Goal: Task Accomplishment & Management: Complete application form

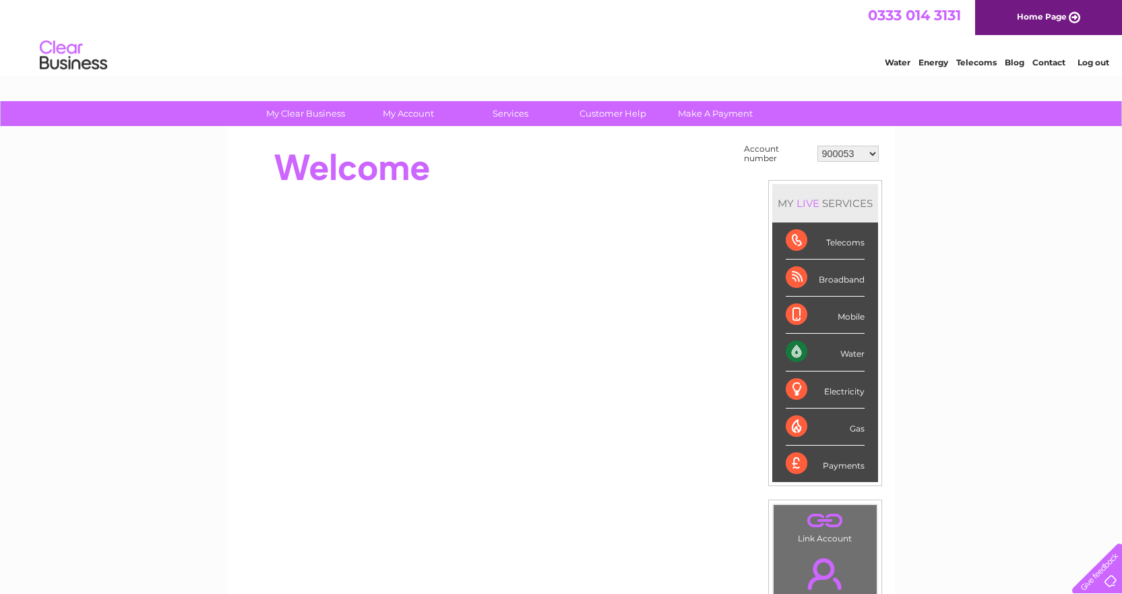
drag, startPoint x: 0, startPoint y: 0, endPoint x: 1015, endPoint y: 267, distance: 1049.7
click at [1015, 267] on div "My Clear Business Login Details My Details My Preferences Link Account My Accou…" at bounding box center [561, 481] width 1122 height 760
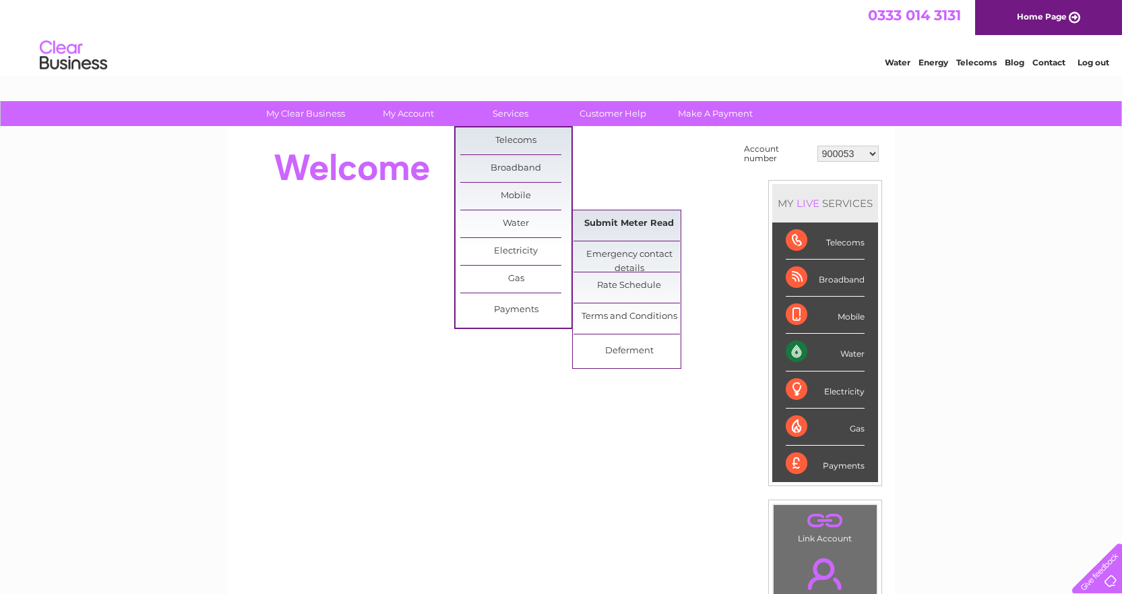
click at [643, 219] on link "Submit Meter Read" at bounding box center [629, 223] width 111 height 27
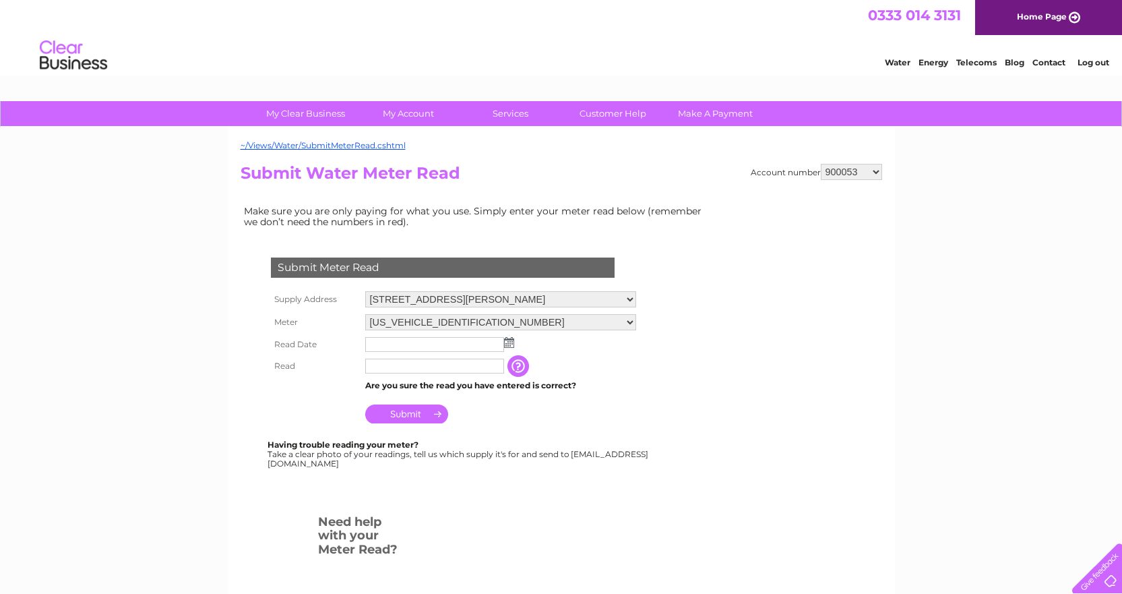
click at [659, 243] on form "Submit Meter Read Supply Address 6 Maxwell Place, Stirling, Stirlingshire, FK8 …" at bounding box center [477, 444] width 472 height 427
click at [669, 210] on td "Make sure you are only paying for what you use. Simply enter your meter read be…" at bounding box center [477, 216] width 472 height 28
click at [668, 258] on form "Submit Meter Read Supply Address 6 Maxwell Place, Stirling, Stirlingshire, FK8 …" at bounding box center [477, 444] width 472 height 427
click at [676, 206] on td "Make sure you are only paying for what you use. Simply enter your meter read be…" at bounding box center [477, 216] width 472 height 28
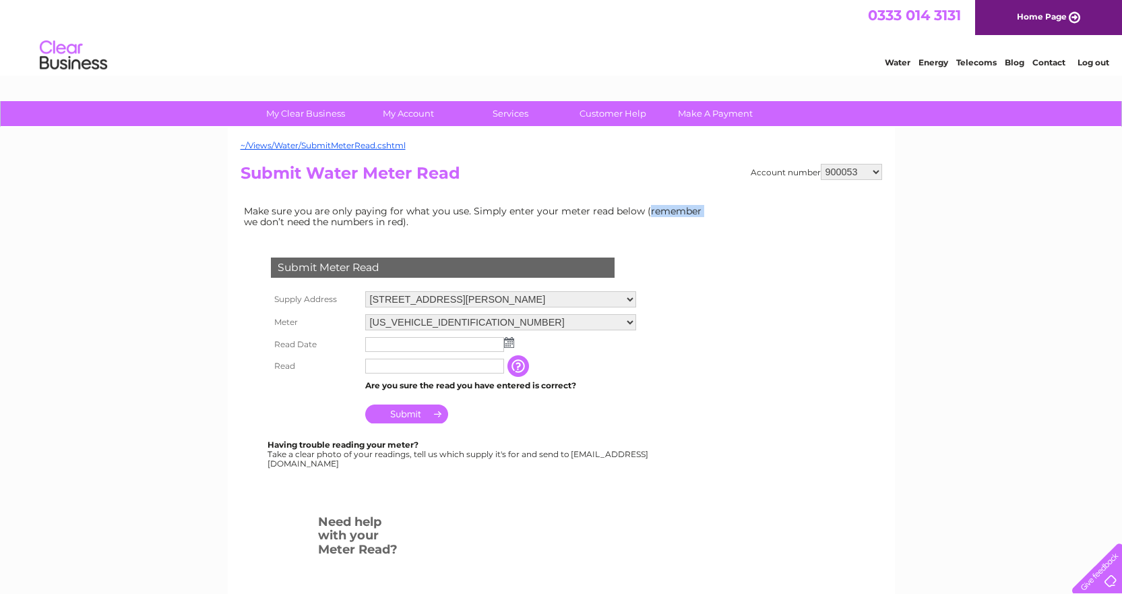
click at [676, 206] on td "Make sure you are only paying for what you use. Simply enter your meter read be…" at bounding box center [477, 216] width 472 height 28
click at [672, 238] on form "Submit Meter Read Supply Address 6 Maxwell Place, Stirling, Stirlingshire, FK8 …" at bounding box center [477, 444] width 472 height 427
click at [673, 214] on td "Make sure you are only paying for what you use. Simply enter your meter read be…" at bounding box center [477, 216] width 472 height 28
click at [671, 246] on form "Submit Meter Read Supply Address 6 Maxwell Place, Stirling, Stirlingshire, FK8 …" at bounding box center [477, 444] width 472 height 427
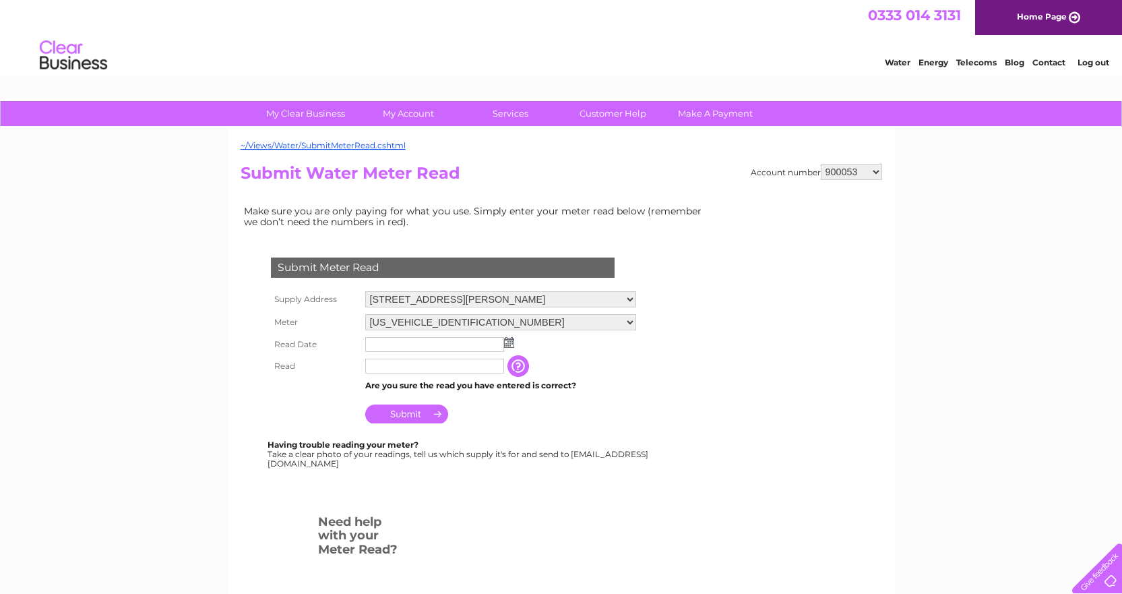
click at [667, 215] on td "Make sure you are only paying for what you use. Simply enter your meter read be…" at bounding box center [477, 216] width 472 height 28
click at [672, 243] on form "Submit Meter Read Supply Address 6 Maxwell Place, Stirling, Stirlingshire, FK8 …" at bounding box center [477, 444] width 472 height 427
click at [674, 210] on td "Make sure you are only paying for what you use. Simply enter your meter read be…" at bounding box center [477, 216] width 472 height 28
click at [673, 210] on td "Make sure you are only paying for what you use. Simply enter your meter read be…" at bounding box center [477, 216] width 472 height 28
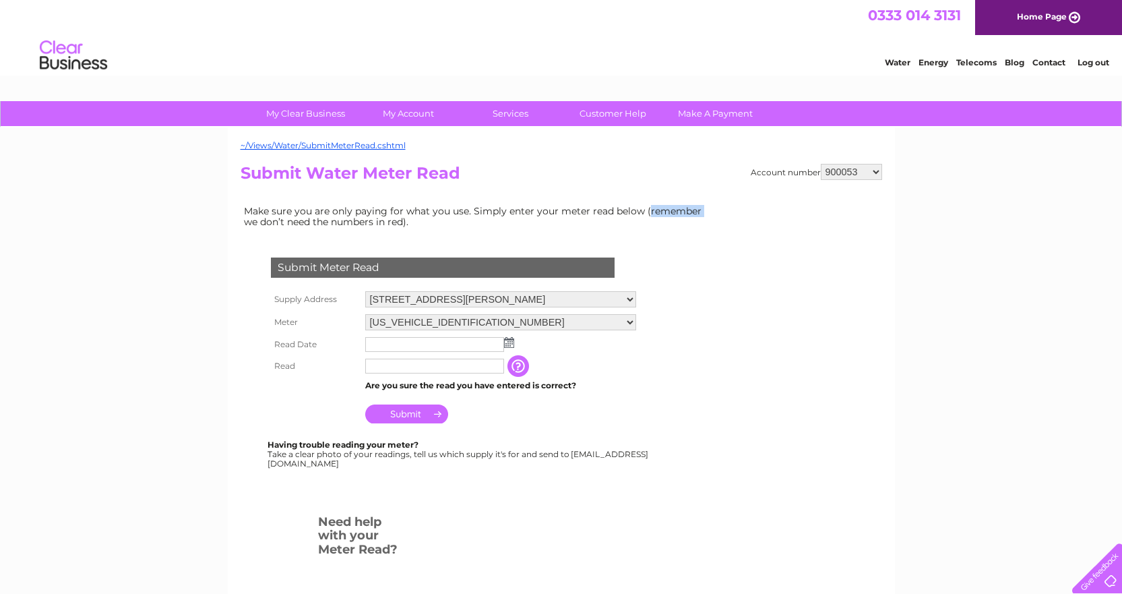
click at [673, 210] on td "Make sure you are only paying for what you use. Simply enter your meter read be…" at bounding box center [477, 216] width 472 height 28
click at [673, 232] on form "Submit Meter Read Supply Address 6 Maxwell Place, Stirling, Stirlingshire, FK8 …" at bounding box center [477, 444] width 472 height 427
click at [671, 215] on td "Make sure you are only paying for what you use. Simply enter your meter read be…" at bounding box center [477, 216] width 472 height 28
click at [660, 249] on form "Submit Meter Read Supply Address 6 Maxwell Place, Stirling, Stirlingshire, FK8 …" at bounding box center [477, 444] width 472 height 427
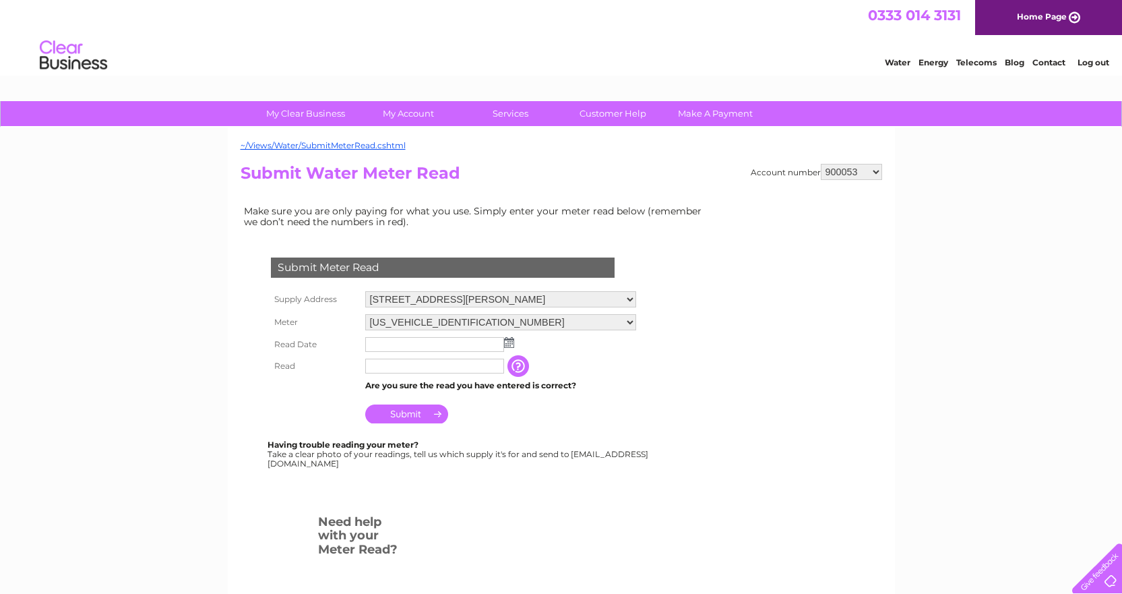
click at [668, 203] on td "Make sure you are only paying for what you use. Simply enter your meter read be…" at bounding box center [477, 216] width 472 height 28
drag, startPoint x: 658, startPoint y: 239, endPoint x: 671, endPoint y: 225, distance: 19.5
click at [658, 239] on form "Submit Meter Read Supply Address 6 Maxwell Place, Stirling, Stirlingshire, FK8 …" at bounding box center [477, 444] width 472 height 427
click at [677, 215] on td "Make sure you are only paying for what you use. Simply enter your meter read be…" at bounding box center [477, 216] width 472 height 28
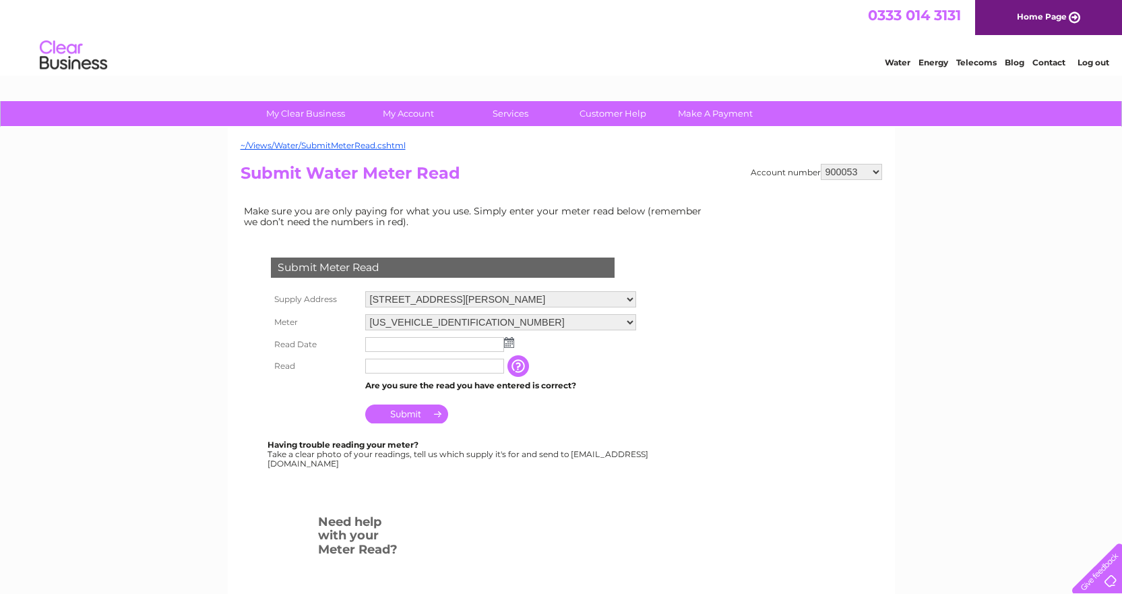
click at [674, 248] on form "Submit Meter Read Supply Address 6 Maxwell Place, Stirling, Stirlingshire, FK8 …" at bounding box center [477, 444] width 472 height 427
click at [684, 212] on td "Make sure you are only paying for what you use. Simply enter your meter read be…" at bounding box center [477, 216] width 472 height 28
click at [713, 272] on div "Account number 900053 900054 900103 1133835 1139050 30293097 Submit Water Meter…" at bounding box center [562, 411] width 642 height 495
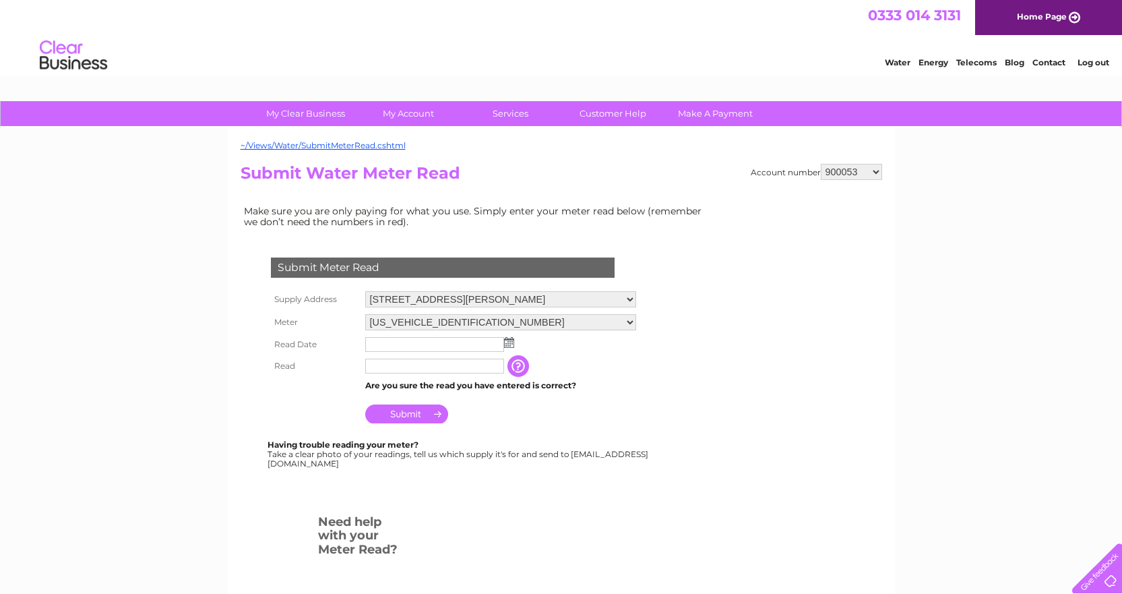
click at [671, 224] on td "Make sure you are only paying for what you use. Simply enter your meter read be…" at bounding box center [477, 216] width 472 height 28
click at [676, 213] on td "Make sure you are only paying for what you use. Simply enter your meter read be…" at bounding box center [477, 216] width 472 height 28
click at [683, 253] on form "Submit Meter Read Supply Address 6 Maxwell Place, Stirling, Stirlingshire, FK8 …" at bounding box center [477, 444] width 472 height 427
click at [687, 211] on td "Make sure you are only paying for what you use. Simply enter your meter read be…" at bounding box center [477, 216] width 472 height 28
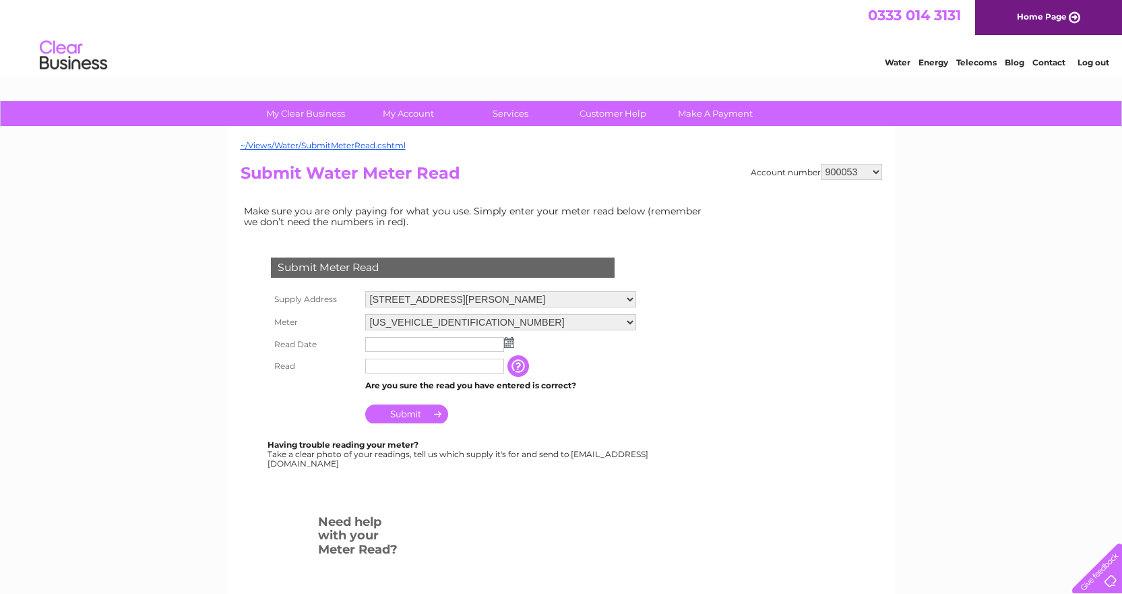
drag, startPoint x: 680, startPoint y: 249, endPoint x: 684, endPoint y: 210, distance: 39.9
click at [679, 249] on form "Submit Meter Read Supply Address 6 Maxwell Place, Stirling, Stirlingshire, FK8 …" at bounding box center [477, 444] width 472 height 427
click at [684, 209] on td "Make sure you are only paying for what you use. Simply enter your meter read be…" at bounding box center [477, 216] width 472 height 28
drag, startPoint x: 680, startPoint y: 243, endPoint x: 675, endPoint y: 227, distance: 16.4
click at [677, 238] on form "Submit Meter Read Supply Address 6 Maxwell Place, Stirling, Stirlingshire, FK8 …" at bounding box center [477, 444] width 472 height 427
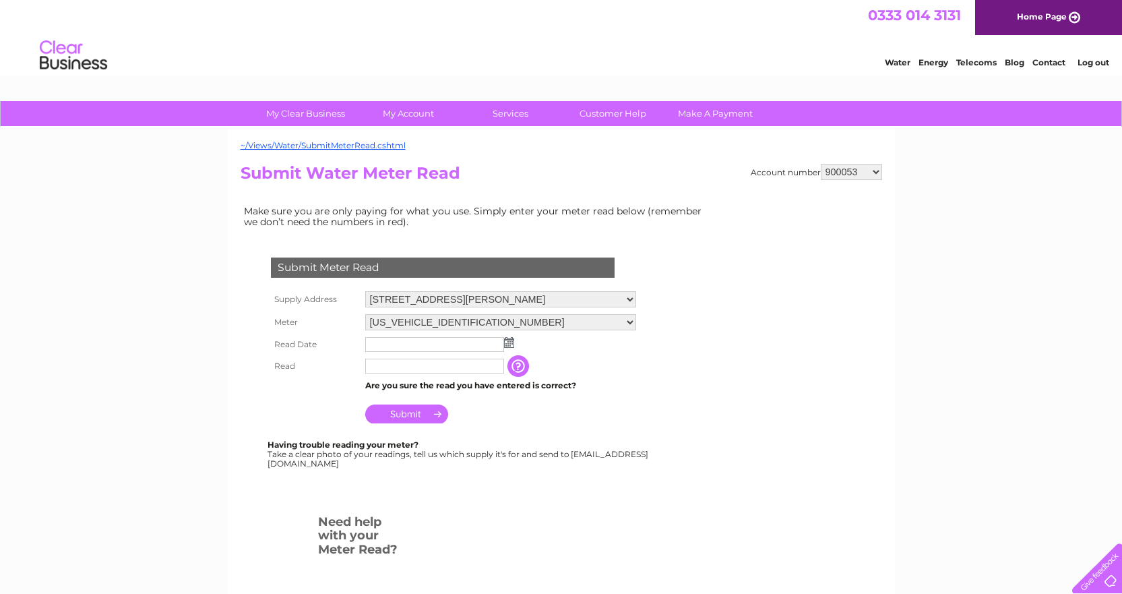
click at [676, 216] on td "Make sure you are only paying for what you use. Simply enter your meter read be…" at bounding box center [477, 216] width 472 height 28
drag, startPoint x: 667, startPoint y: 247, endPoint x: 667, endPoint y: 229, distance: 18.2
click at [667, 247] on form "Submit Meter Read Supply Address 6 Maxwell Place, Stirling, Stirlingshire, FK8 …" at bounding box center [477, 444] width 472 height 427
click at [653, 206] on td "Make sure you are only paying for what you use. Simply enter your meter read be…" at bounding box center [477, 216] width 472 height 28
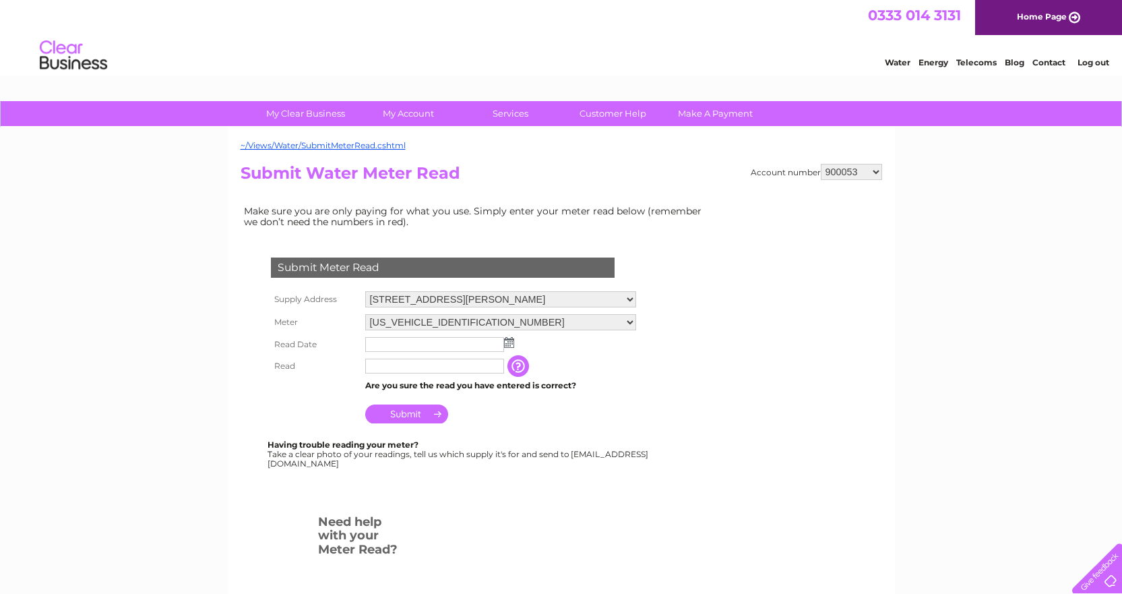
click at [655, 254] on form "Submit Meter Read Supply Address 6 Maxwell Place, Stirling, Stirlingshire, FK8 …" at bounding box center [477, 444] width 472 height 427
click at [667, 218] on td "Make sure you are only paying for what you use. Simply enter your meter read be…" at bounding box center [477, 216] width 472 height 28
click at [672, 208] on td "Make sure you are only paying for what you use. Simply enter your meter read be…" at bounding box center [477, 216] width 472 height 28
click at [671, 248] on form "Submit Meter Read Supply Address 6 Maxwell Place, Stirling, Stirlingshire, FK8 …" at bounding box center [477, 444] width 472 height 427
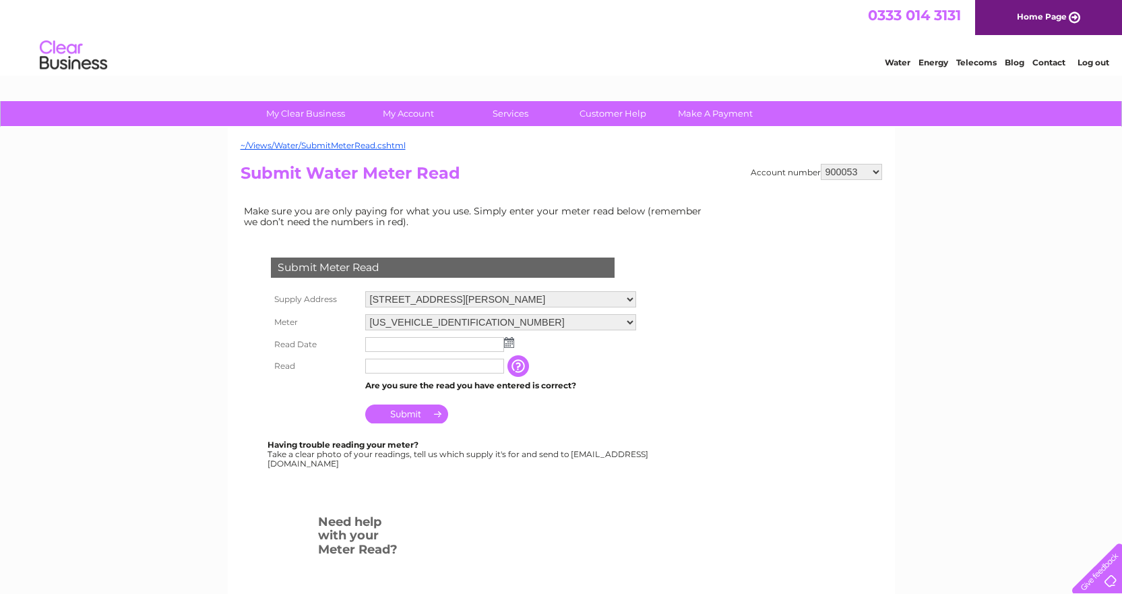
click at [644, 206] on td "Make sure you are only paying for what you use. Simply enter your meter read be…" at bounding box center [477, 216] width 472 height 28
click at [666, 209] on td "Make sure you are only paying for what you use. Simply enter your meter read be…" at bounding box center [477, 216] width 472 height 28
drag, startPoint x: 666, startPoint y: 255, endPoint x: 676, endPoint y: 210, distance: 45.6
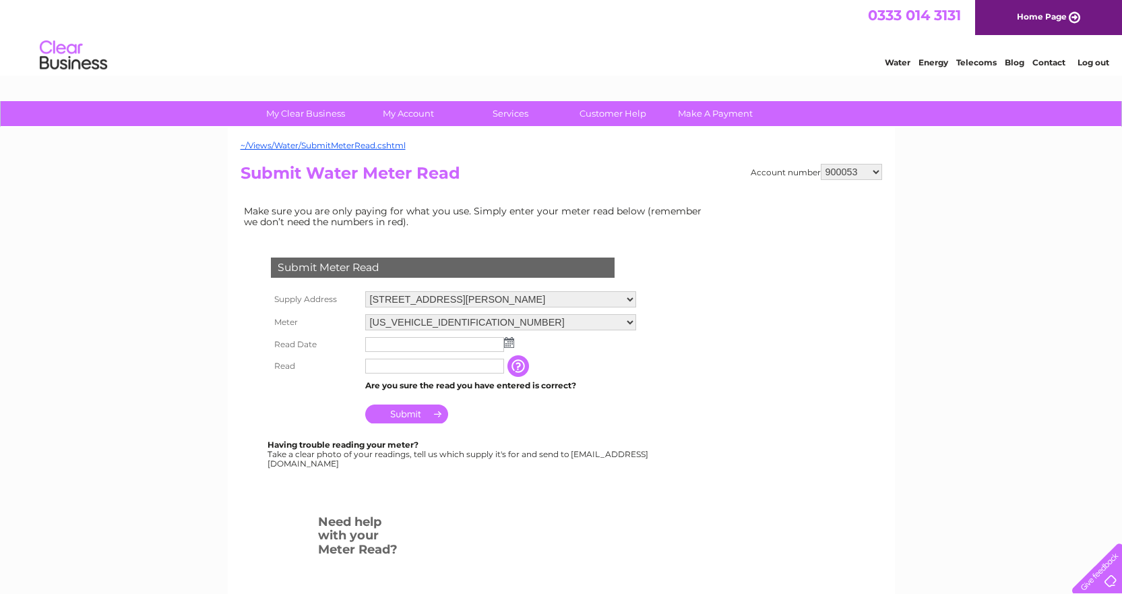
click at [665, 241] on form "Submit Meter Read Supply Address 6 Maxwell Place, Stirling, Stirlingshire, FK8 …" at bounding box center [477, 444] width 472 height 427
click at [677, 208] on td "Make sure you are only paying for what you use. Simply enter your meter read be…" at bounding box center [477, 216] width 472 height 28
click at [665, 255] on form "Submit Meter Read Supply Address 6 Maxwell Place, Stirling, Stirlingshire, FK8 …" at bounding box center [477, 444] width 472 height 427
click at [684, 212] on td "Make sure you are only paying for what you use. Simply enter your meter read be…" at bounding box center [477, 216] width 472 height 28
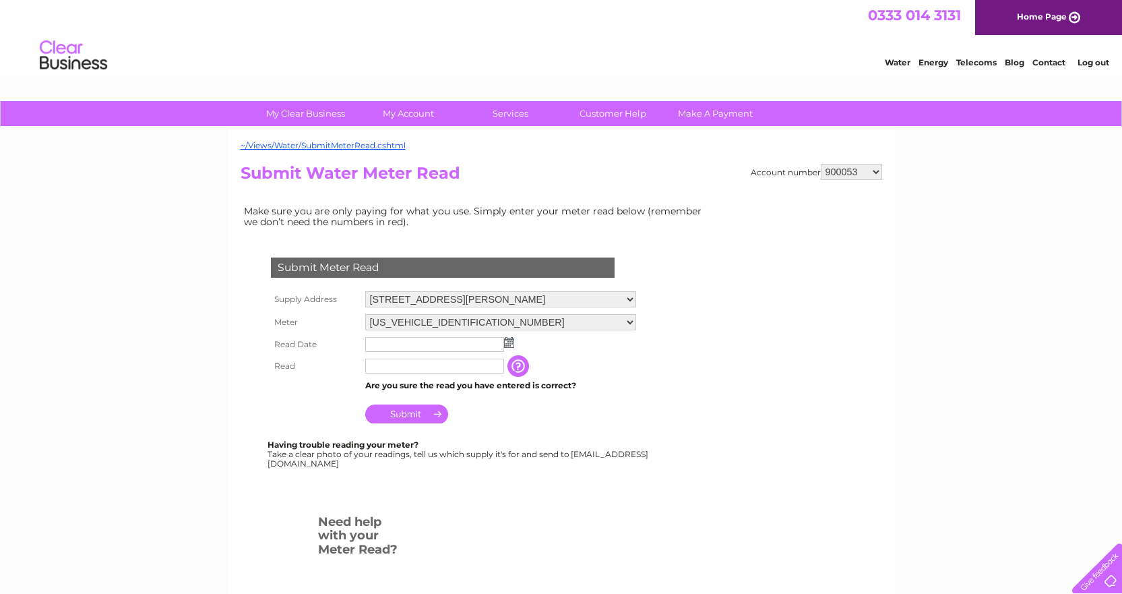
click at [406, 344] on input "text" at bounding box center [434, 344] width 139 height 15
click at [500, 348] on input "text" at bounding box center [435, 345] width 140 height 16
click at [506, 346] on img at bounding box center [511, 343] width 10 height 11
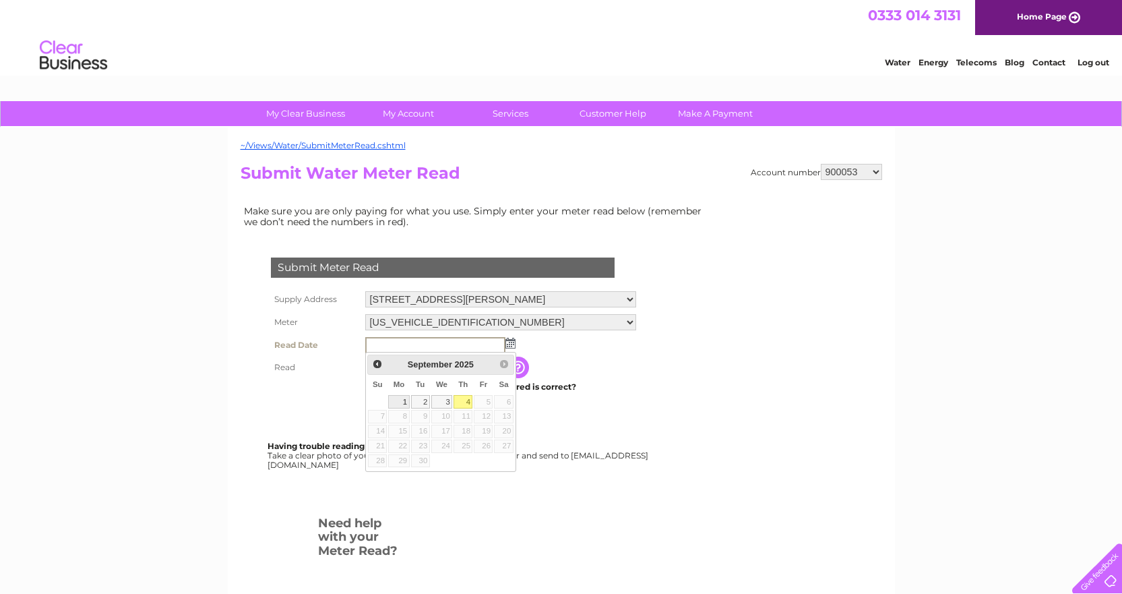
click at [399, 398] on link "1" at bounding box center [398, 401] width 21 height 13
type input "2025/09/01"
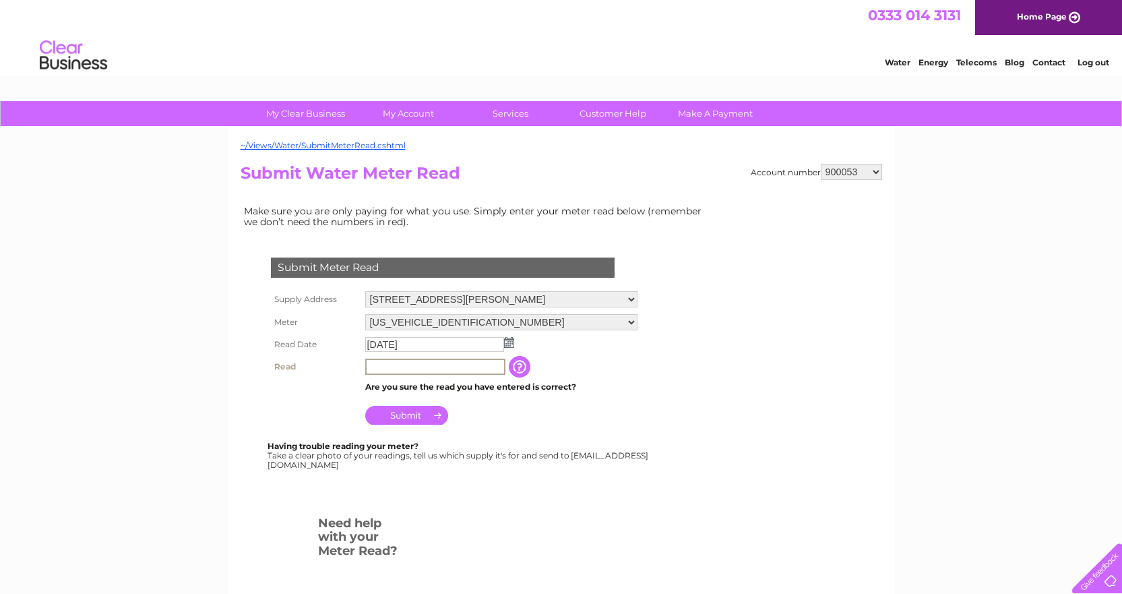
click at [392, 373] on input "text" at bounding box center [435, 367] width 140 height 16
type input "1562"
click at [426, 419] on input "Submit" at bounding box center [406, 415] width 83 height 19
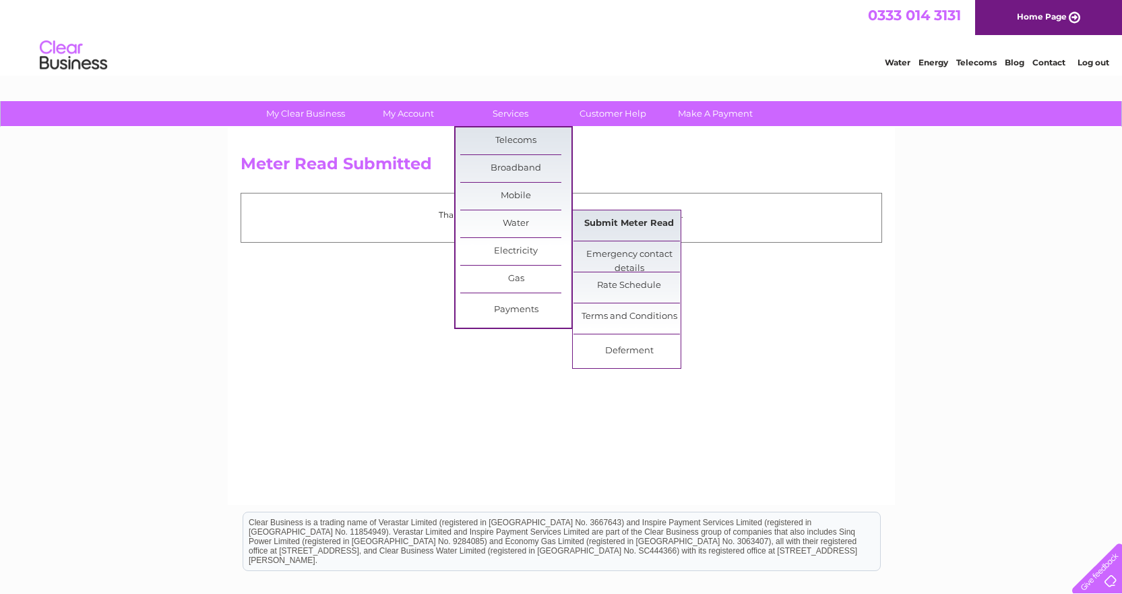
click at [671, 219] on link "Submit Meter Read" at bounding box center [629, 223] width 111 height 27
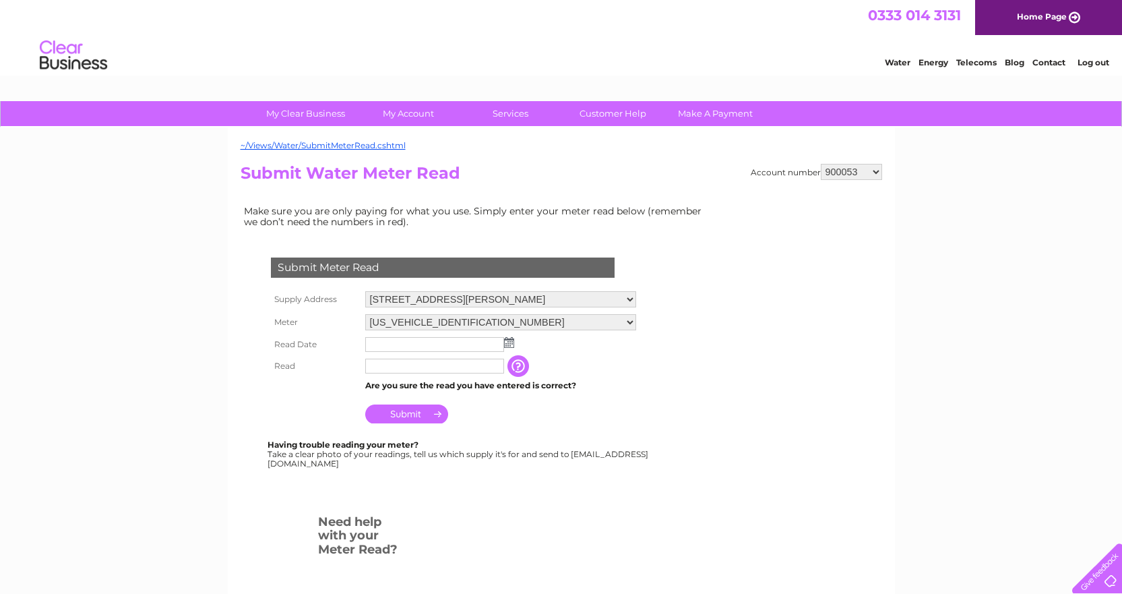
click at [858, 170] on select "900053 900054 900103 1133835 1139050 30293097" at bounding box center [851, 172] width 61 height 16
select select "30293097"
click at [821, 164] on select "900053 900054 900103 1133835 1139050 30293097" at bounding box center [851, 172] width 61 height 16
click at [512, 340] on img at bounding box center [509, 342] width 10 height 11
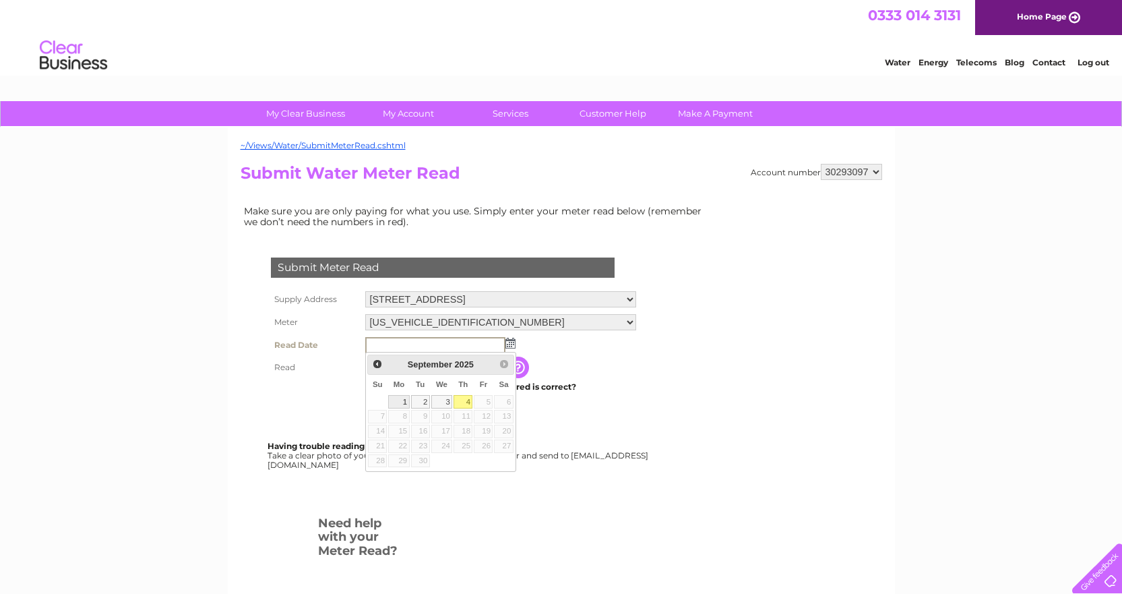
click at [398, 400] on link "1" at bounding box center [398, 401] width 21 height 13
type input "[DATE]"
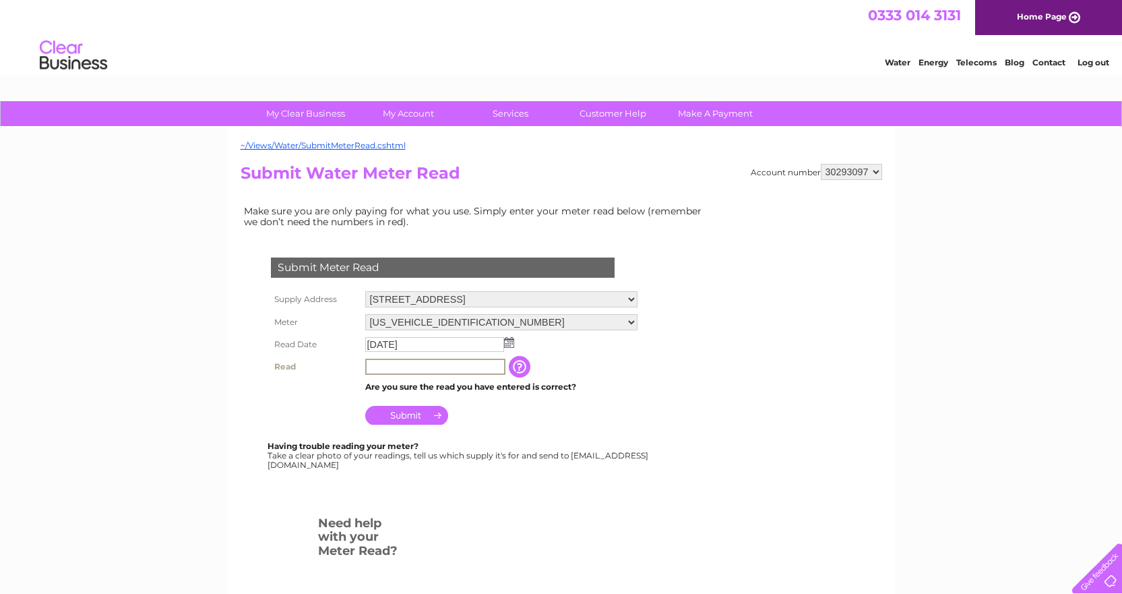
click at [409, 368] on input "text" at bounding box center [435, 367] width 140 height 16
click at [398, 411] on input "Submit" at bounding box center [406, 415] width 83 height 19
drag, startPoint x: 443, startPoint y: 360, endPoint x: 181, endPoint y: 346, distance: 262.6
click at [181, 347] on div "My Clear Business Login Details My Details My Preferences Link Account My Accou…" at bounding box center [561, 502] width 1122 height 802
type input "52694"
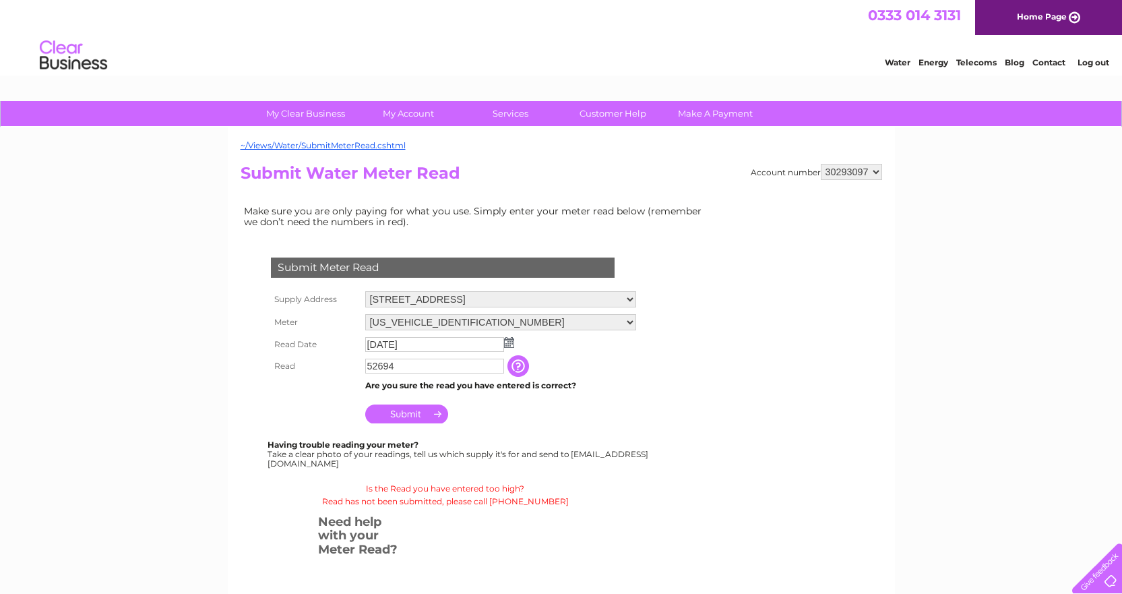
click at [383, 411] on input "Submit" at bounding box center [406, 413] width 83 height 19
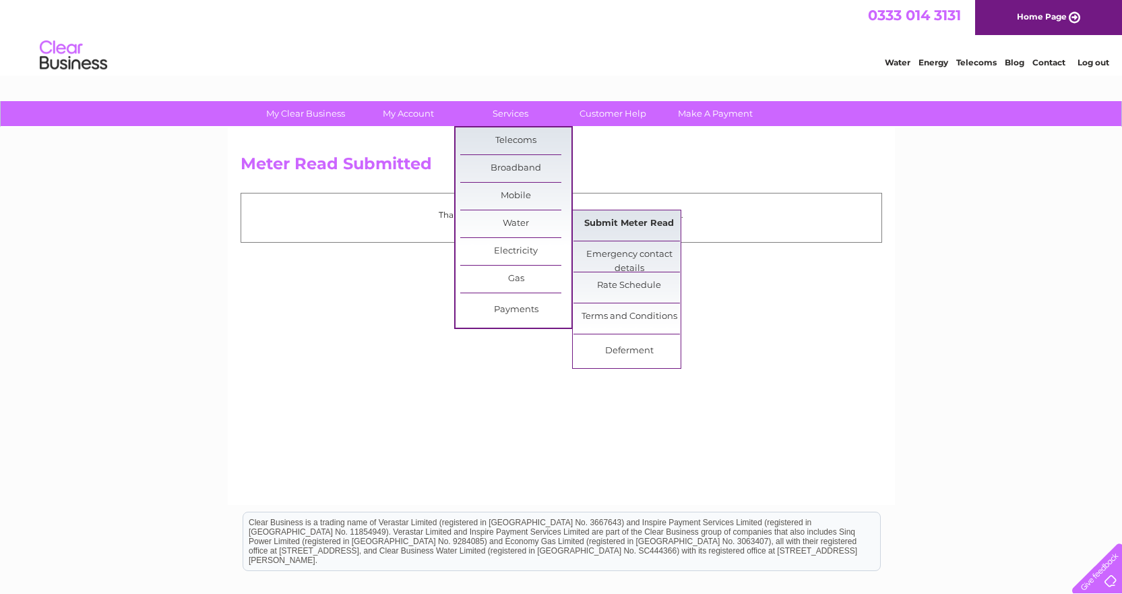
click at [624, 222] on link "Submit Meter Read" at bounding box center [629, 223] width 111 height 27
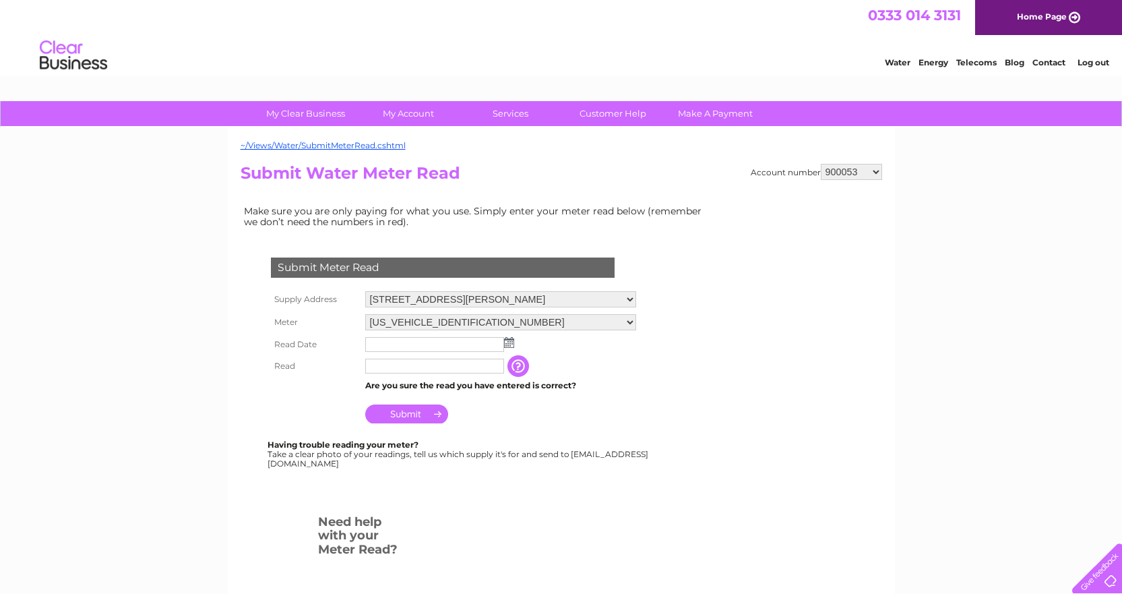
click at [876, 173] on select "900053 900054 900103 1133835 1139050 30293097" at bounding box center [851, 172] width 61 height 16
select select "900054"
click at [821, 164] on select "900053 900054 900103 1133835 1139050 30293097" at bounding box center [851, 172] width 61 height 16
click at [555, 300] on select "Rosies, [STREET_ADDRESS]" at bounding box center [500, 300] width 271 height 18
select select "496038"
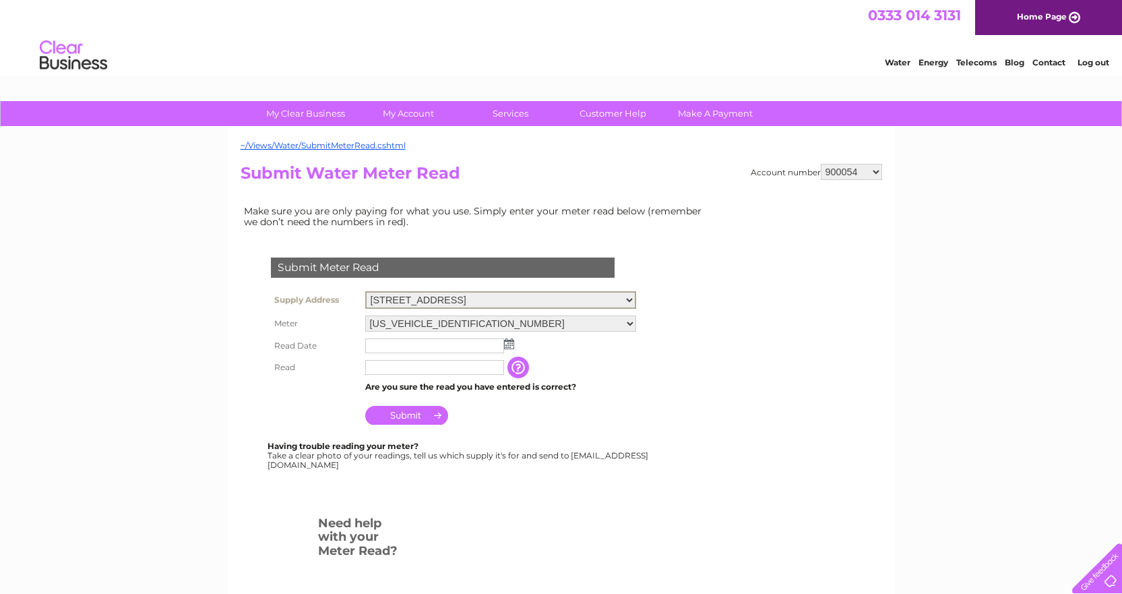
click at [365, 291] on select "Rosies, [STREET_ADDRESS]" at bounding box center [500, 300] width 271 height 18
click at [512, 342] on img at bounding box center [509, 342] width 10 height 11
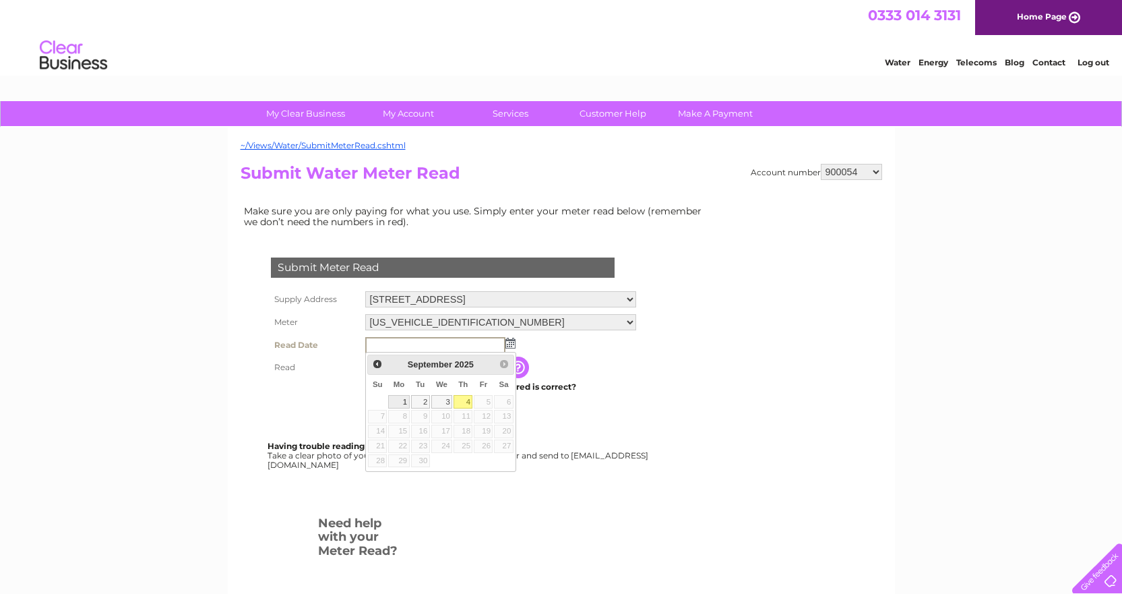
click at [406, 402] on link "1" at bounding box center [398, 401] width 21 height 13
type input "[DATE]"
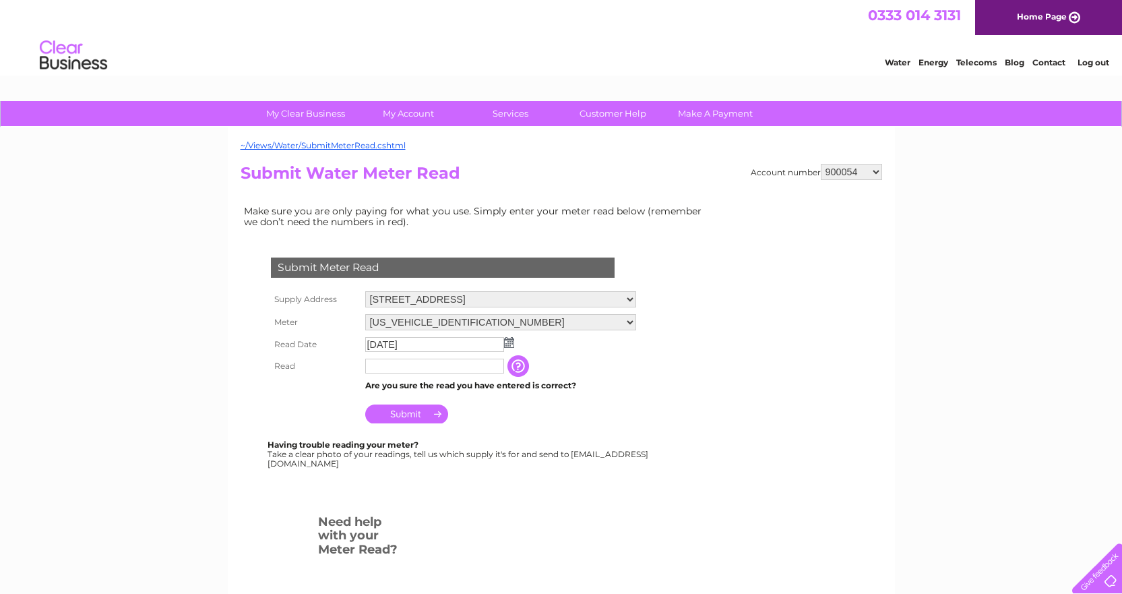
click at [413, 358] on td at bounding box center [435, 366] width 146 height 22
click at [404, 363] on input "text" at bounding box center [434, 366] width 139 height 15
click at [440, 356] on td at bounding box center [435, 366] width 146 height 22
click at [512, 348] on td at bounding box center [501, 345] width 278 height 22
click at [516, 342] on td at bounding box center [501, 345] width 278 height 22
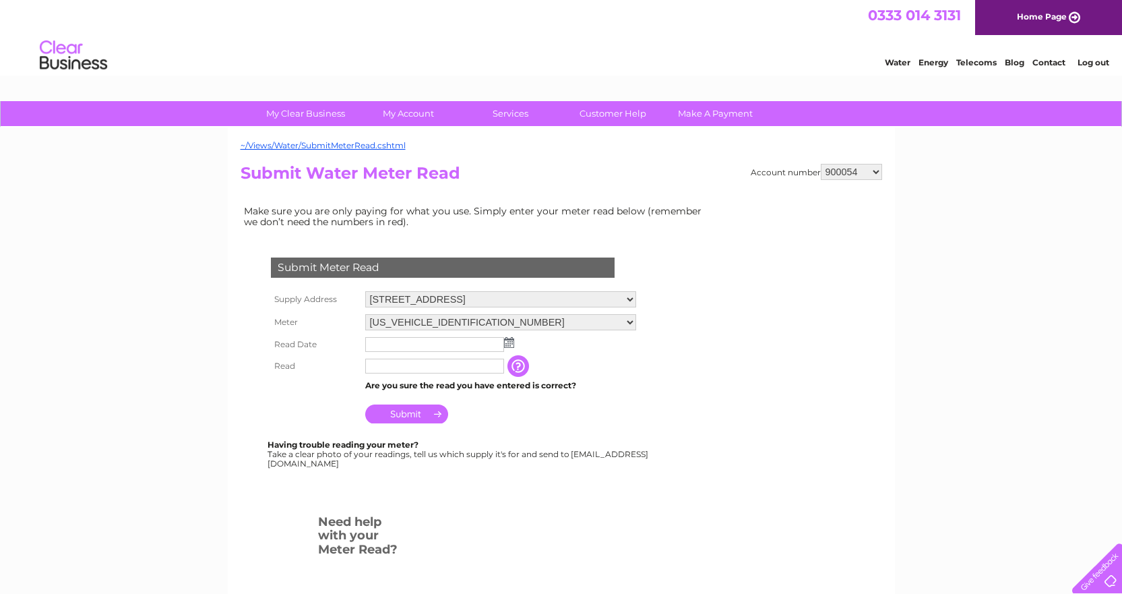
click at [509, 342] on img at bounding box center [509, 342] width 10 height 11
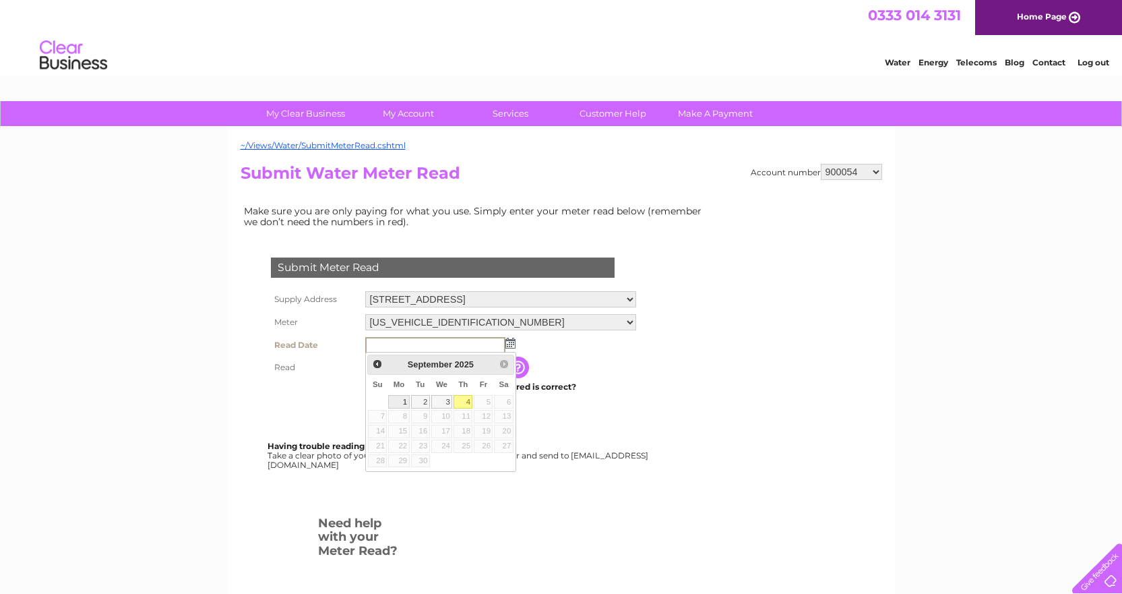
click at [402, 400] on link "1" at bounding box center [398, 401] width 21 height 13
type input "2025/09/01"
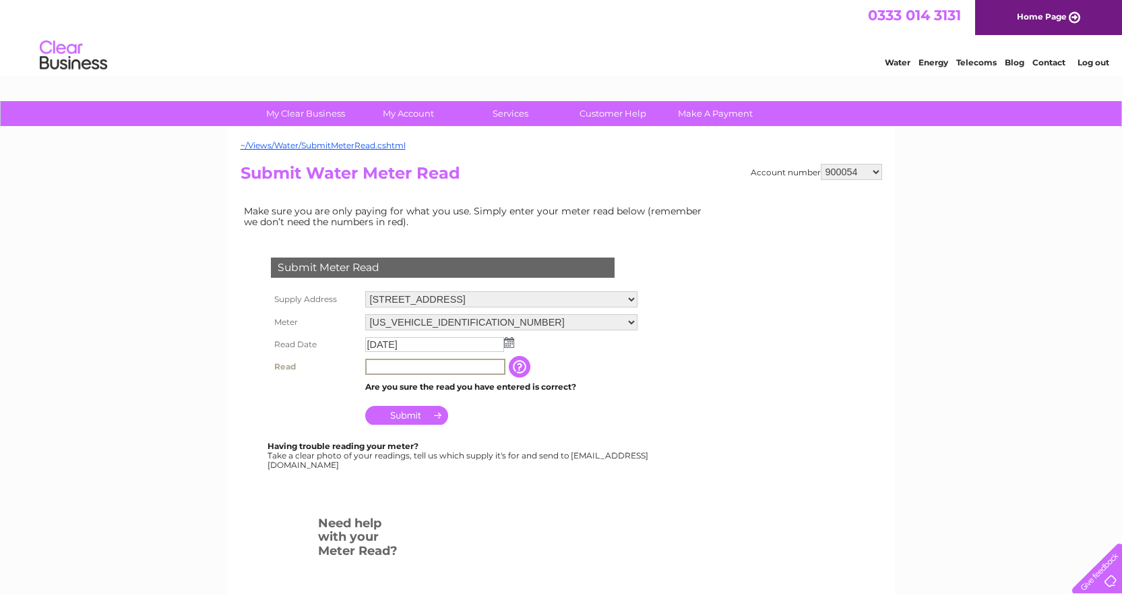
click at [438, 365] on input "text" at bounding box center [435, 367] width 140 height 16
type input "19773"
click at [432, 401] on td "Submit" at bounding box center [501, 412] width 279 height 32
click at [430, 405] on input "Submit" at bounding box center [406, 413] width 83 height 19
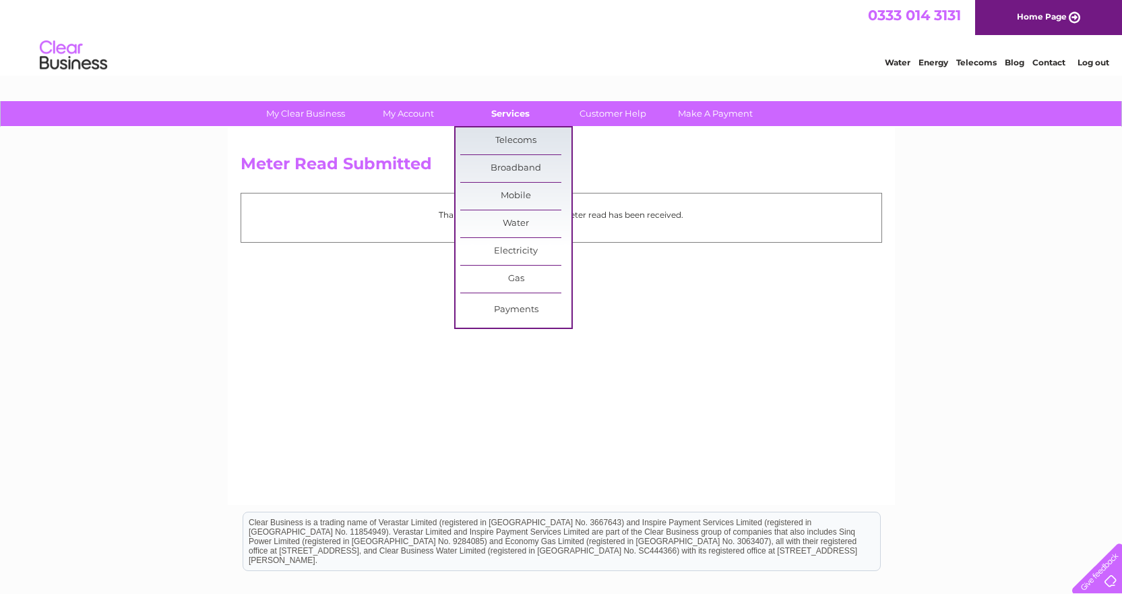
click at [489, 118] on link "Services" at bounding box center [510, 113] width 111 height 25
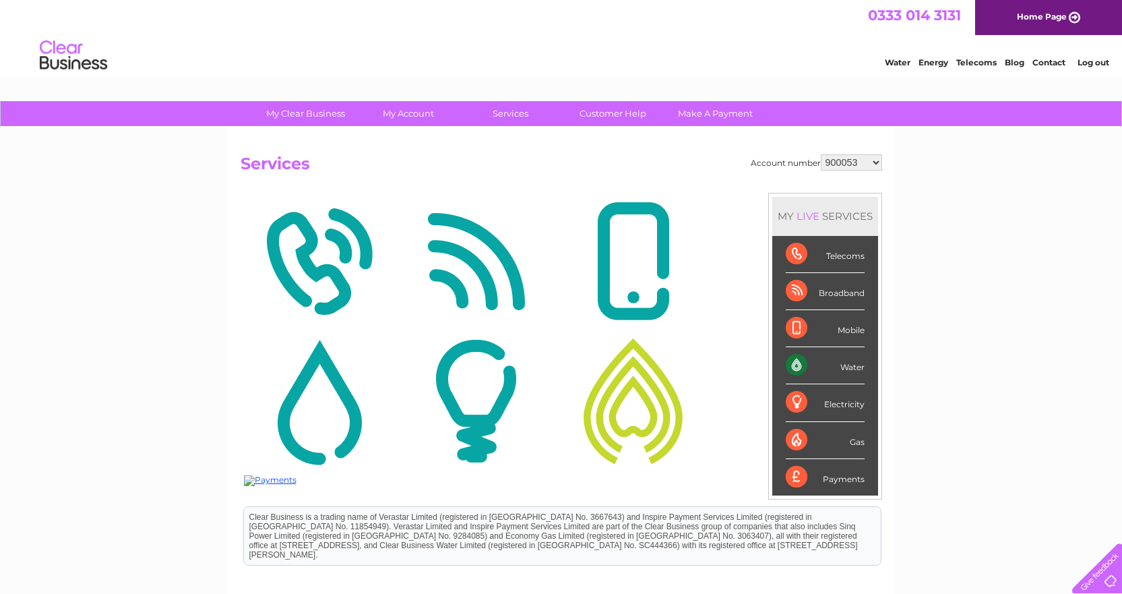
click at [857, 162] on select "900053 900054 900103 1133835 1139050 30293097" at bounding box center [851, 162] width 61 height 16
select select "1133835"
click at [821, 154] on select "900053 900054 900103 1133835 1139050 30293097" at bounding box center [851, 162] width 61 height 16
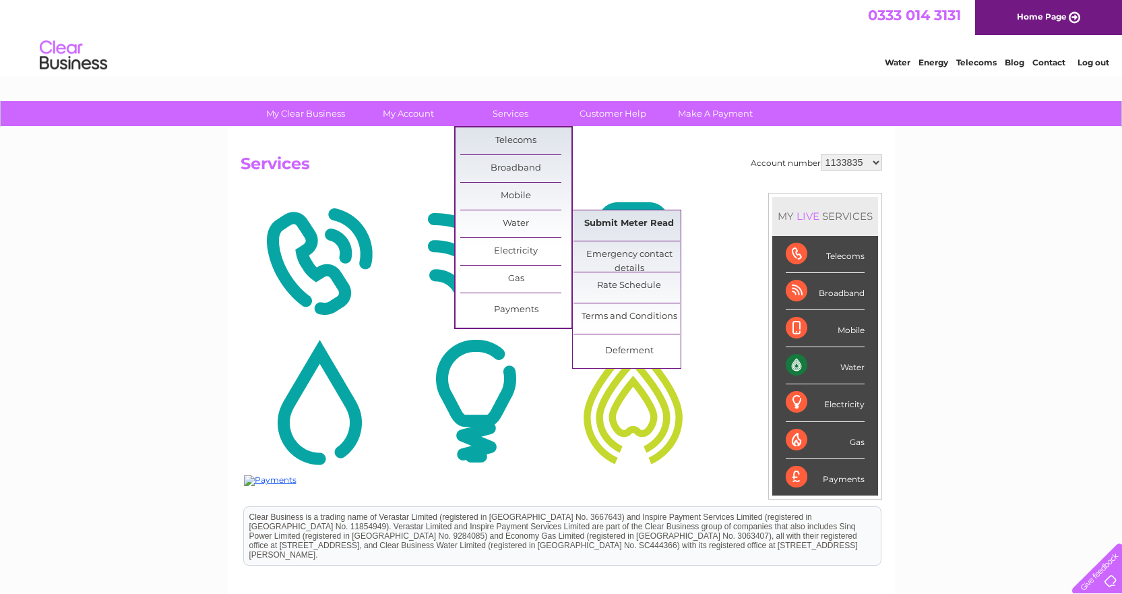
click at [630, 218] on link "Submit Meter Read" at bounding box center [629, 223] width 111 height 27
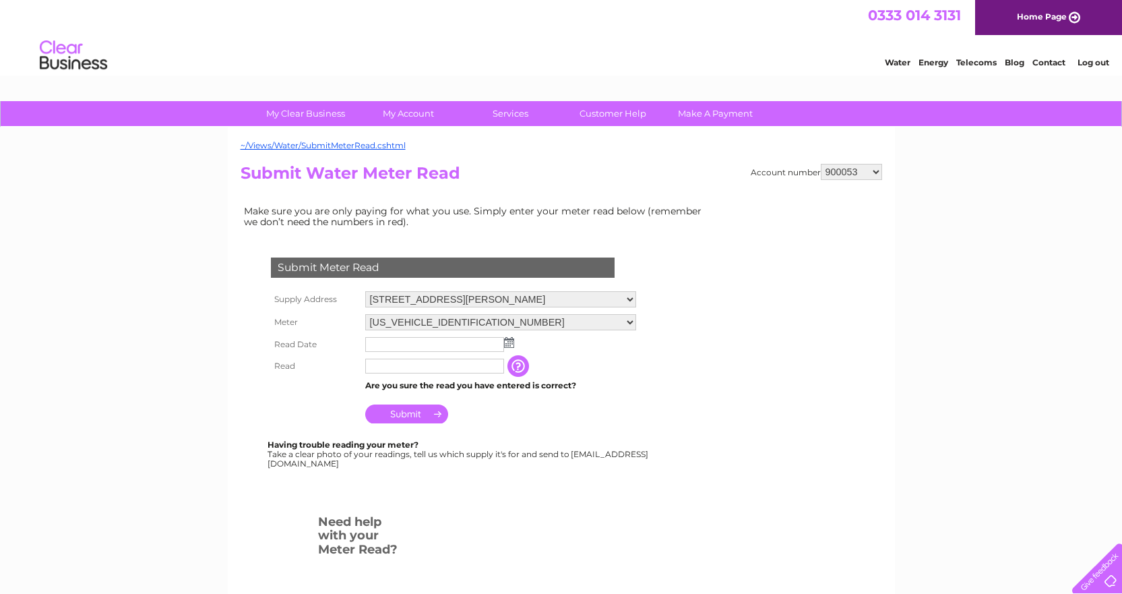
click at [834, 179] on select "900053 900054 900103 1133835 1139050 30293097" at bounding box center [851, 172] width 61 height 16
select select "1133835"
click at [821, 164] on select "900053 900054 900103 1133835 1139050 30293097" at bounding box center [851, 172] width 61 height 16
click at [615, 295] on select "[STREET_ADDRESS][GEOGRAPHIC_DATA][PERSON_NAME][STREET_ADDRESS] [STREET_ADDRESS]" at bounding box center [500, 300] width 271 height 18
click at [514, 338] on td at bounding box center [501, 345] width 278 height 22
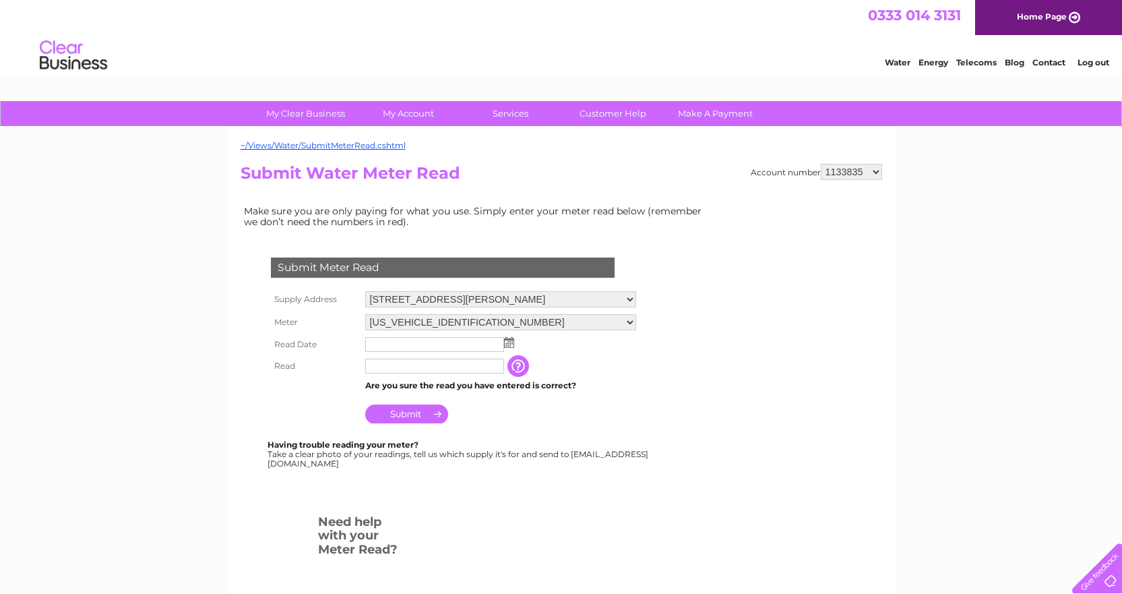
click at [507, 341] on img at bounding box center [509, 342] width 10 height 11
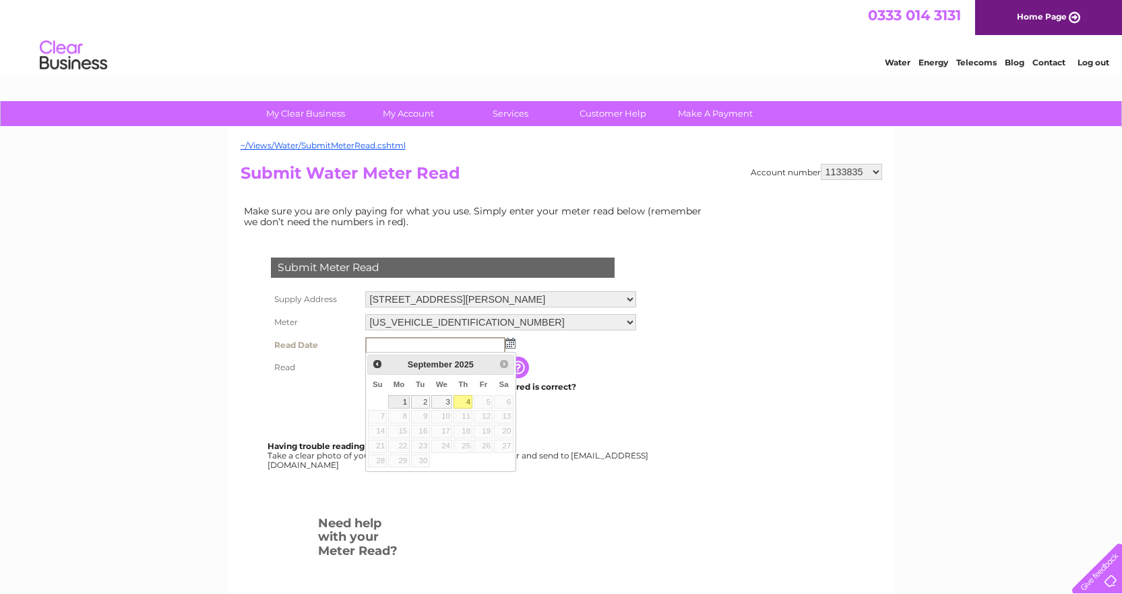
click at [404, 401] on link "1" at bounding box center [398, 401] width 21 height 13
type input "2025/09/01"
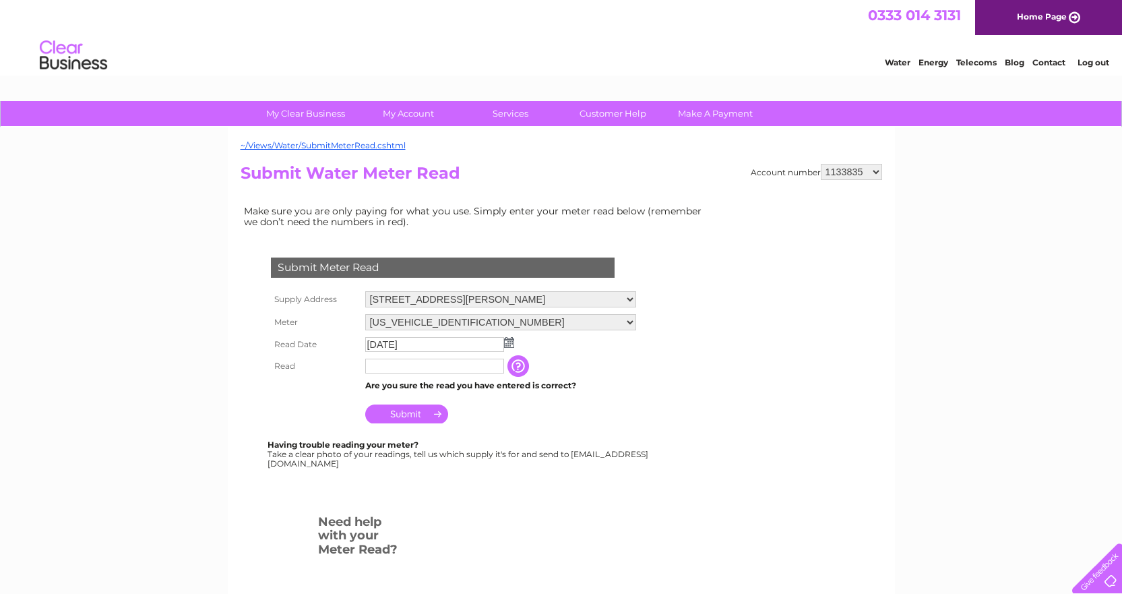
click at [402, 366] on input "text" at bounding box center [434, 366] width 139 height 15
type input "21915"
click at [392, 419] on input "Submit" at bounding box center [406, 413] width 83 height 19
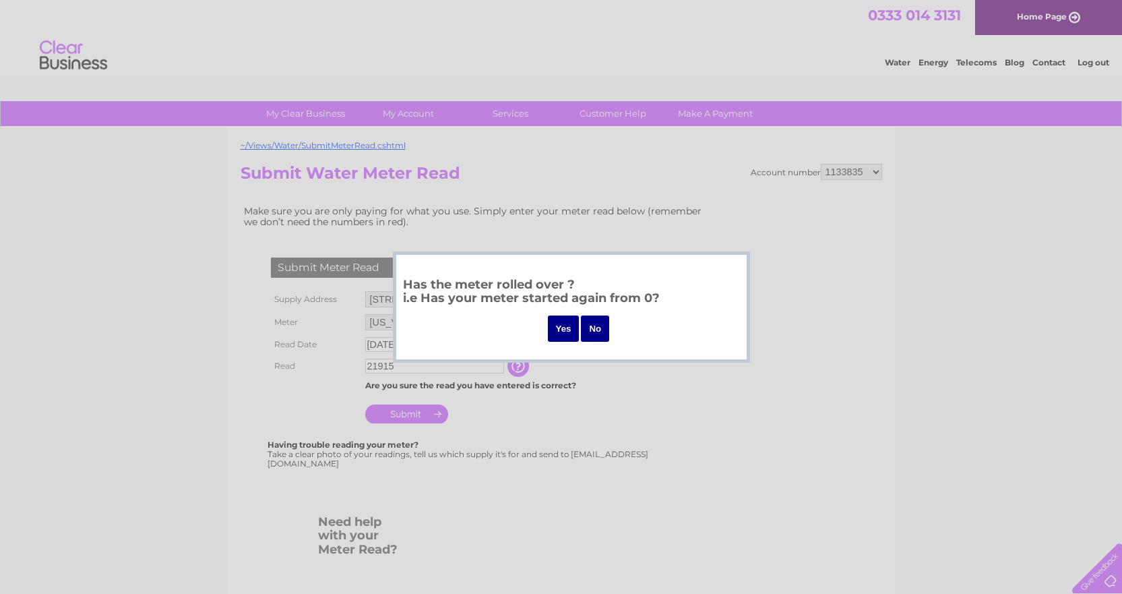
click at [603, 326] on input "No" at bounding box center [595, 328] width 28 height 26
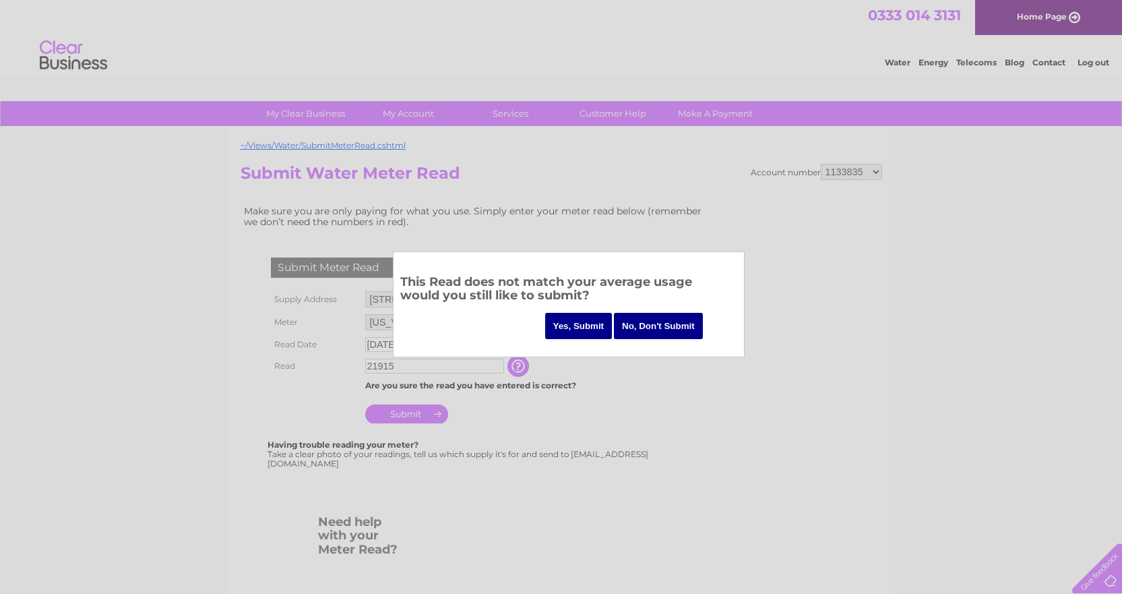
click at [548, 337] on input "Yes, Submit" at bounding box center [578, 326] width 67 height 26
